Goal: Information Seeking & Learning: Check status

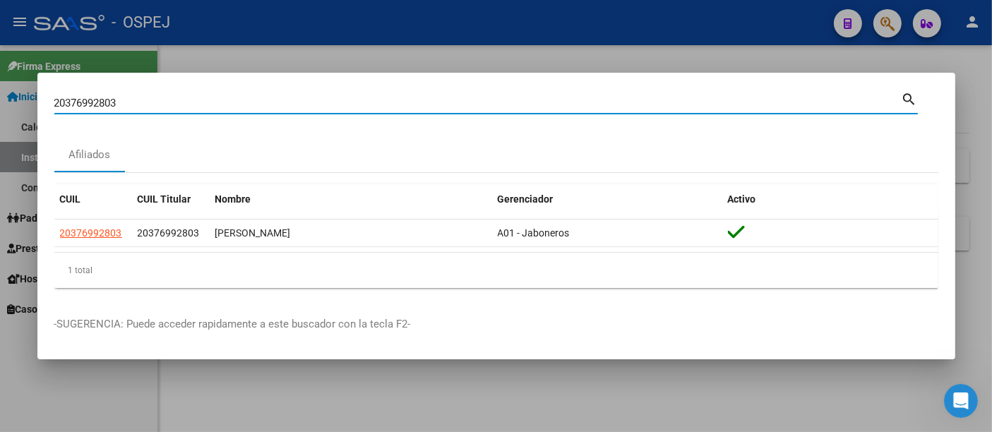
click at [256, 104] on input "20376992803" at bounding box center [477, 103] width 847 height 13
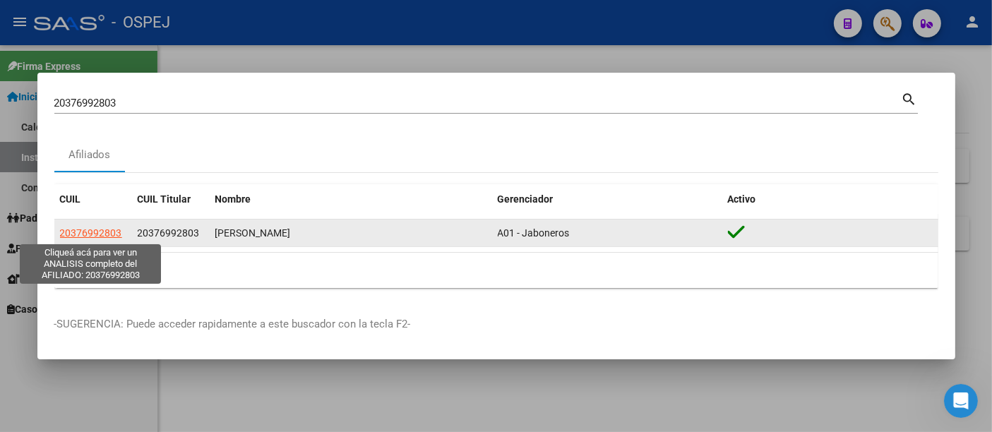
click at [68, 235] on span "20376992803" at bounding box center [91, 232] width 62 height 11
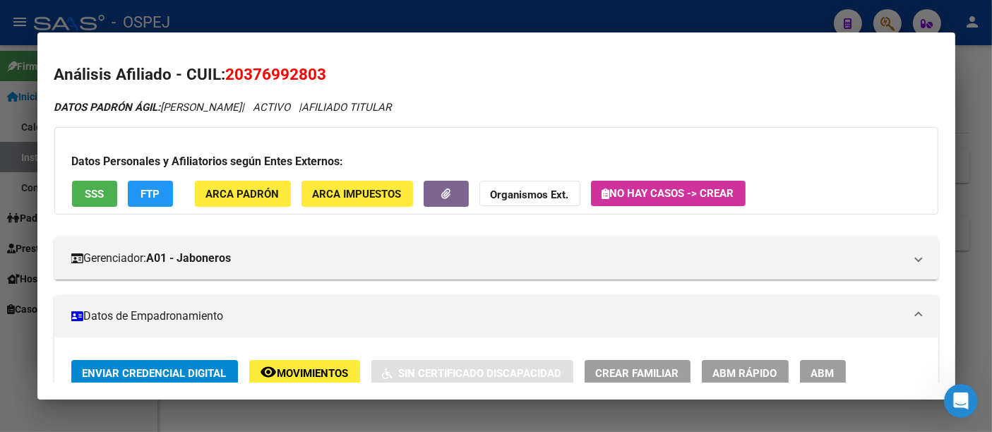
click at [390, 17] on div at bounding box center [496, 216] width 992 height 432
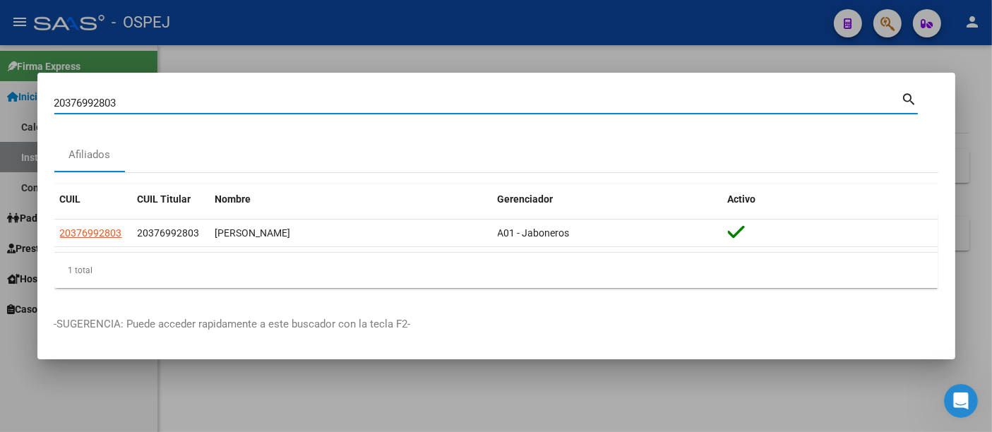
click at [196, 104] on input "20376992803" at bounding box center [477, 103] width 847 height 13
type input "2"
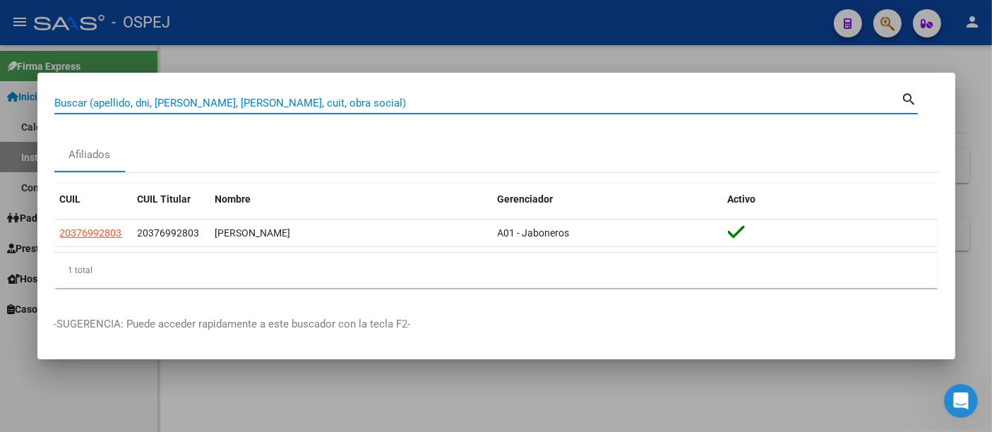
click at [169, 99] on input "Buscar (apellido, dni, [PERSON_NAME], [PERSON_NAME], cuit, obra social)" at bounding box center [477, 103] width 847 height 13
paste input "27953848223"
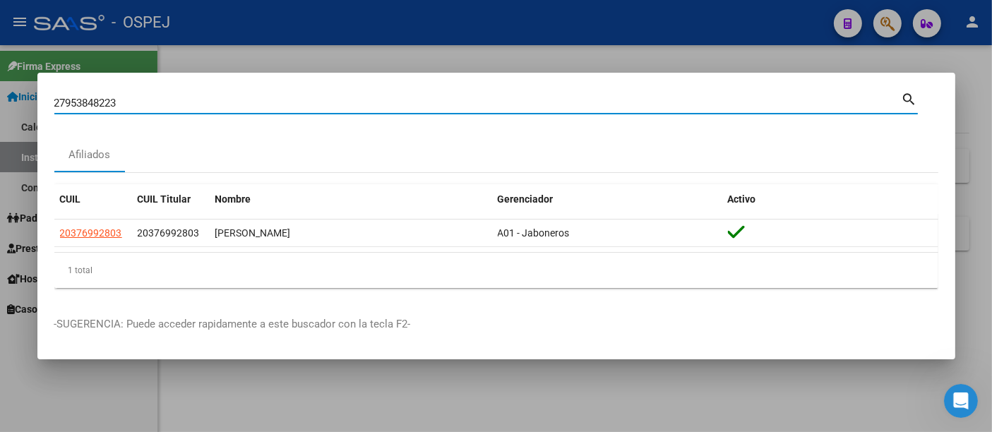
type input "27953848223"
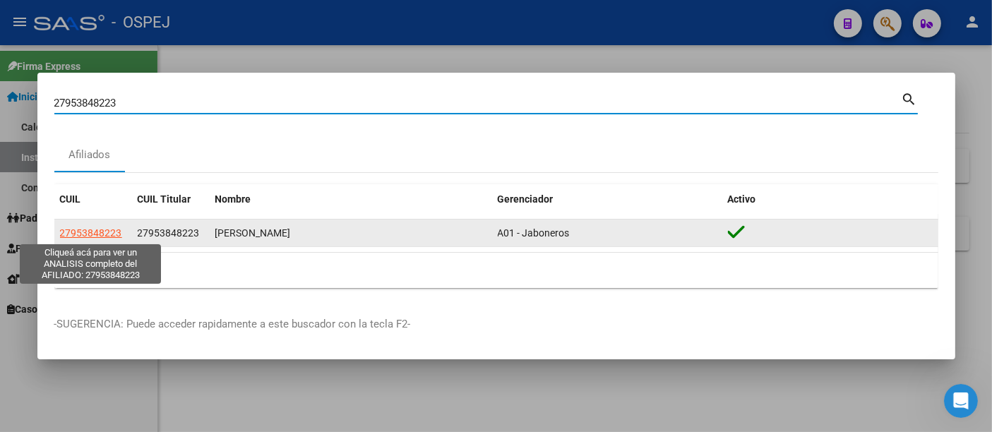
click at [92, 231] on span "27953848223" at bounding box center [91, 232] width 62 height 11
type textarea "27953848223"
